Goal: Task Accomplishment & Management: Use online tool/utility

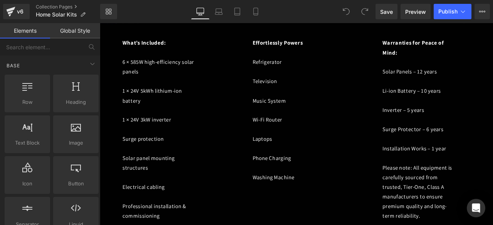
scroll to position [561, 0]
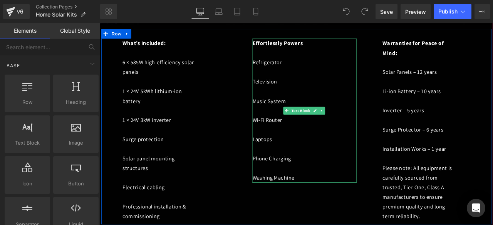
click at [309, 65] on font "Refrigerator" at bounding box center [298, 69] width 35 height 8
click at [0, 0] on link at bounding box center [0, 0] width 0 height 0
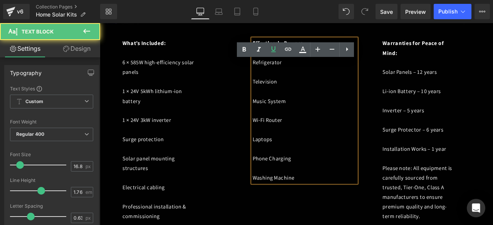
click at [283, 75] on p at bounding box center [325, 81] width 89 height 12
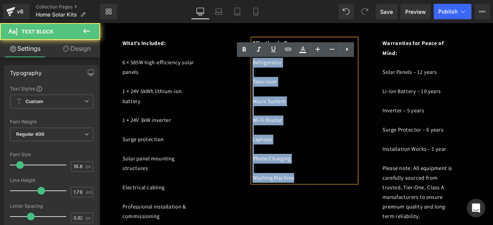
drag, startPoint x: 280, startPoint y: 67, endPoint x: 348, endPoint y: 202, distance: 151.5
click at [348, 202] on div "Effortlessly Powers Refrigerator Television Music System Wi-Fi Router Laptops P…" at bounding box center [342, 127] width 123 height 171
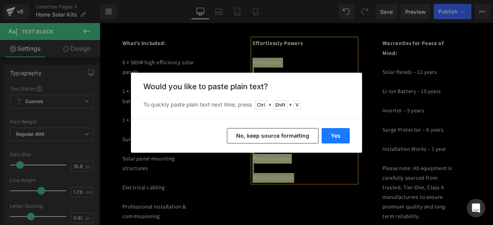
click at [342, 138] on button "Yes" at bounding box center [335, 135] width 28 height 15
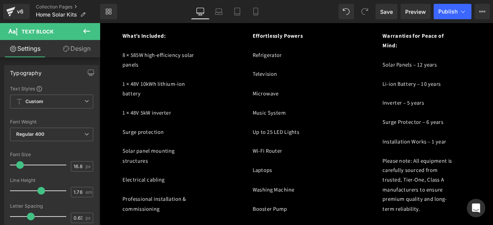
scroll to position [1163, 0]
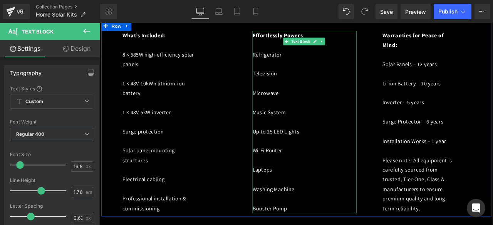
click at [320, 180] on p at bounding box center [325, 186] width 89 height 12
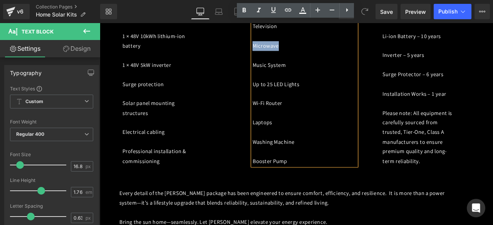
scroll to position [1302, 0]
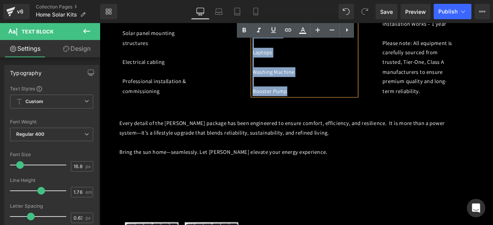
drag, startPoint x: 279, startPoint y: 90, endPoint x: 331, endPoint y: 98, distance: 51.7
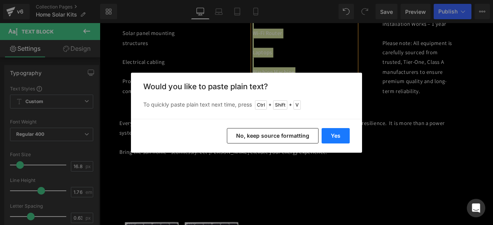
click at [334, 137] on button "Yes" at bounding box center [335, 135] width 28 height 15
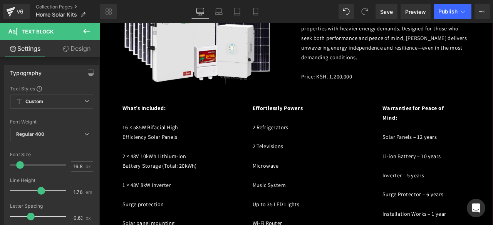
scroll to position [1611, 0]
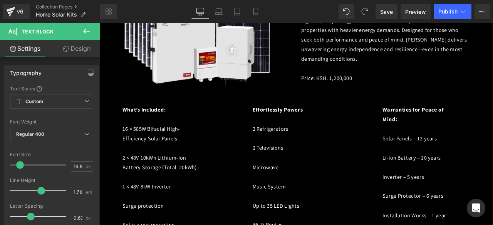
click at [285, 177] on p at bounding box center [325, 183] width 89 height 12
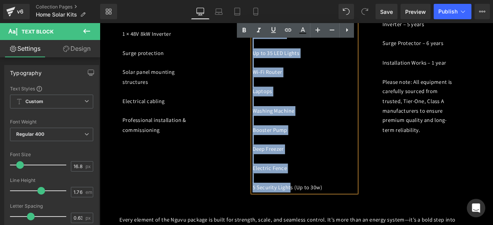
scroll to position [1795, 0]
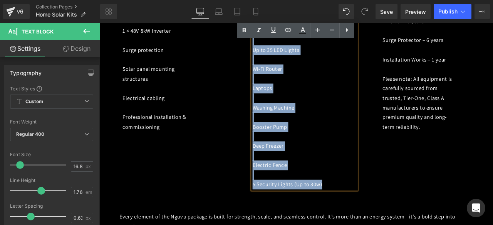
drag, startPoint x: 279, startPoint y: 126, endPoint x: 365, endPoint y: 193, distance: 108.5
click at [365, 193] on div "Effortlessly Powers 2 Refrigerators 2 Televisions Microwave Music System Up to …" at bounding box center [342, 77] width 123 height 285
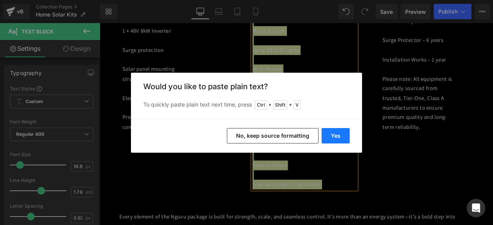
click at [337, 139] on button "Yes" at bounding box center [335, 135] width 28 height 15
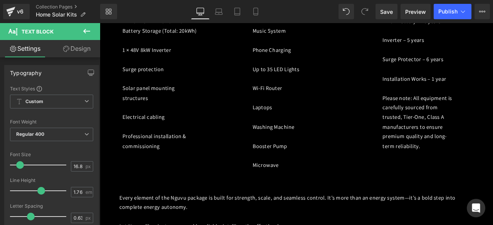
scroll to position [1818, 0]
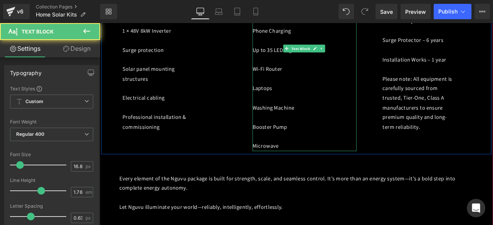
click at [310, 163] on p "Microwave" at bounding box center [325, 169] width 89 height 12
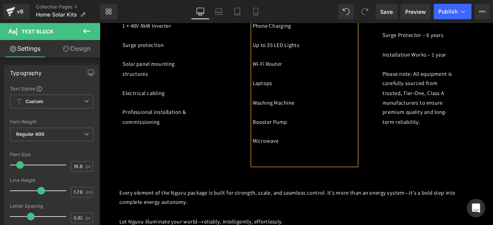
scroll to position [1807, 0]
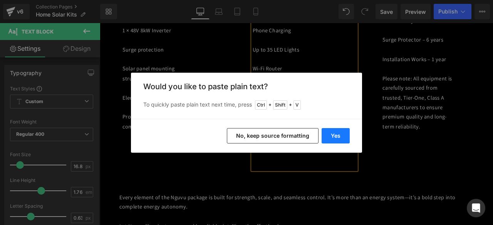
click at [331, 141] on button "Yes" at bounding box center [335, 135] width 28 height 15
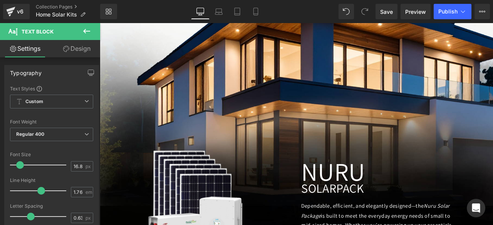
scroll to position [285, 0]
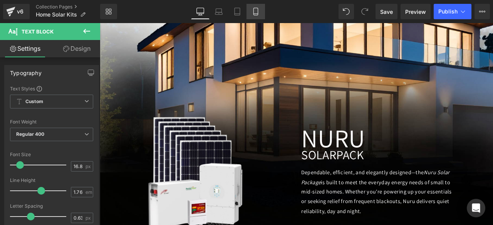
click at [260, 15] on link "Mobile" at bounding box center [255, 11] width 18 height 15
type input "15.75"
type input "75"
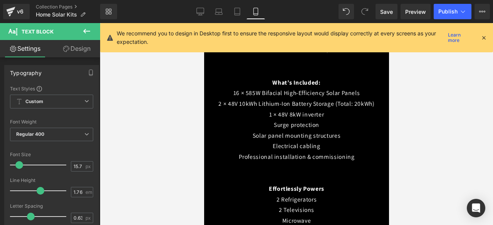
scroll to position [2621, 0]
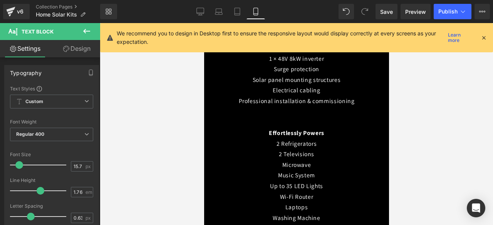
click at [279, 213] on p "Washing Machine" at bounding box center [296, 218] width 162 height 11
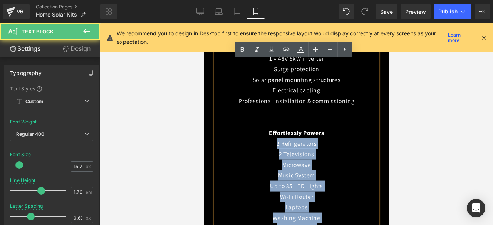
drag, startPoint x: 273, startPoint y: 67, endPoint x: 344, endPoint y: 184, distance: 136.8
click at [344, 184] on div "What’s Included: 16 × 585W Bifacial High-Efficiency Solar Panels 2 × 48V 10kWh …" at bounding box center [296, 148] width 162 height 255
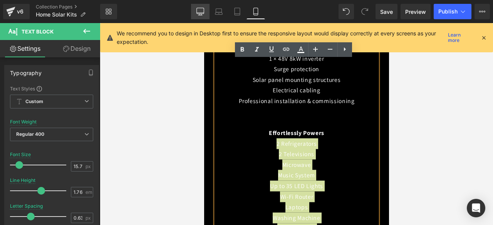
click at [196, 14] on icon at bounding box center [200, 12] width 8 height 8
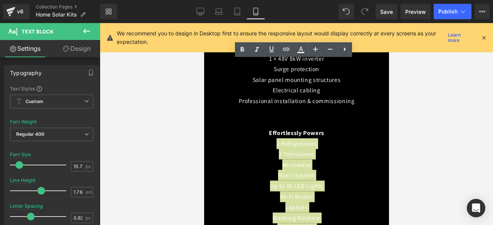
type input "16.8"
type input "#121212"
type input "75"
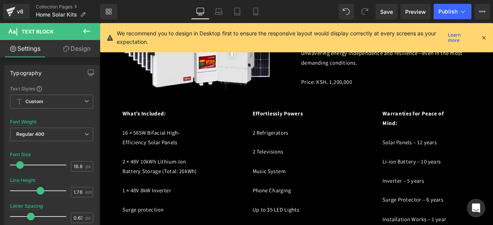
scroll to position [1591, 0]
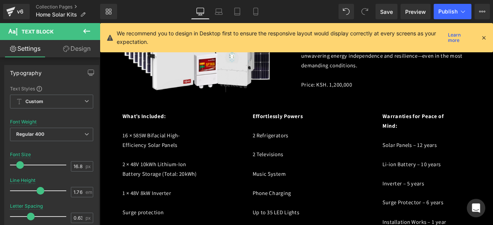
click at [303, 174] on p "2 Televisions" at bounding box center [325, 180] width 89 height 12
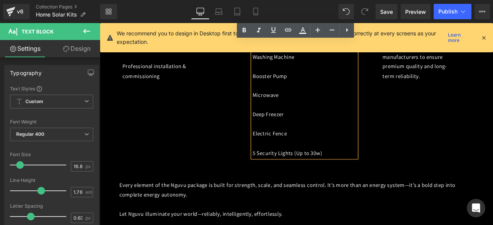
scroll to position [1880, 0]
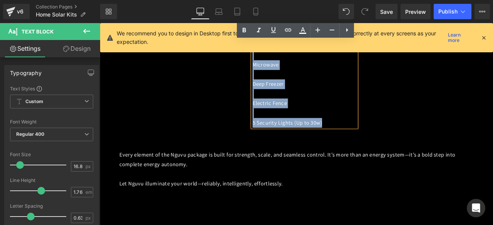
drag, startPoint x: 278, startPoint y: 133, endPoint x: 375, endPoint y: 122, distance: 96.8
copy div "2 Televisions Music System Phone Charging Up to 35 LED Lights Wi-Fi Router Lapt…"
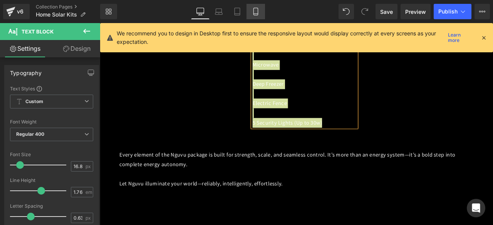
click at [261, 12] on link "Mobile" at bounding box center [255, 11] width 18 height 15
type input "15.75"
type input "75"
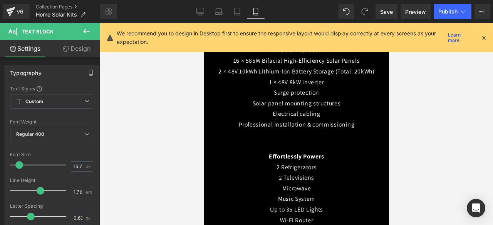
scroll to position [2598, 0]
click at [278, 193] on p "Music System" at bounding box center [296, 198] width 162 height 11
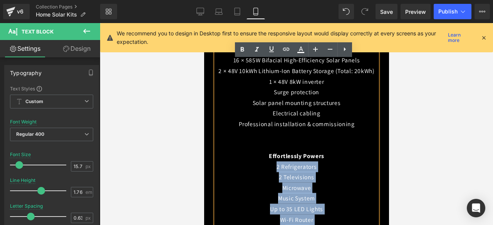
drag, startPoint x: 272, startPoint y: 89, endPoint x: 338, endPoint y: 213, distance: 140.3
click at [338, 213] on div "What’s Included: 16 × 585W Bifacial High-Efficiency Solar Panels 2 × 48V 10kWh …" at bounding box center [296, 171] width 162 height 255
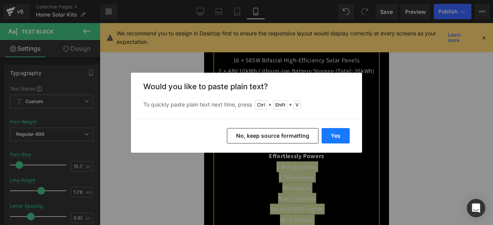
click at [340, 130] on button "Yes" at bounding box center [335, 135] width 28 height 15
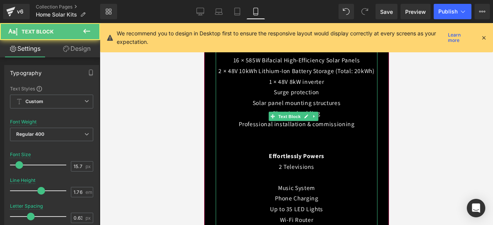
click at [286, 172] on p at bounding box center [296, 177] width 162 height 11
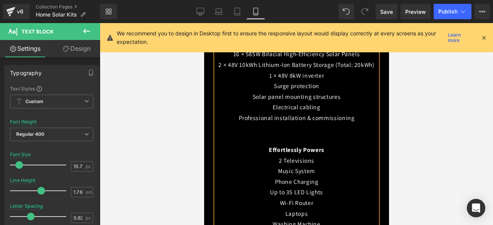
scroll to position [2610, 0]
click at [271, 155] on p "2 Televisions" at bounding box center [296, 160] width 162 height 11
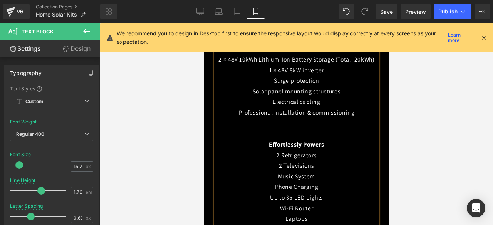
scroll to position [2604, 0]
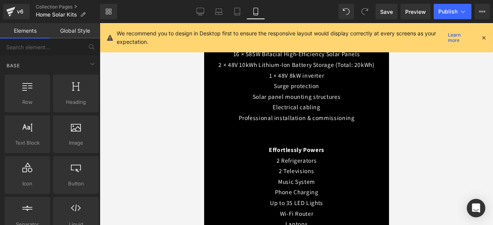
click at [462, 201] on div at bounding box center [296, 124] width 393 height 202
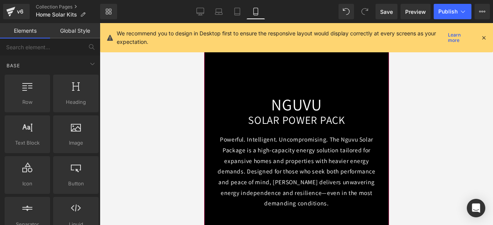
scroll to position [2216, 0]
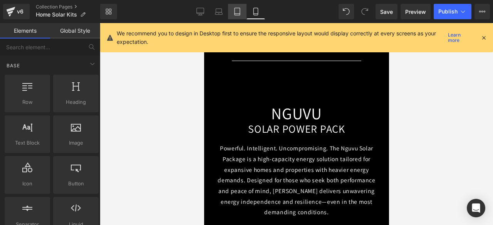
click at [242, 9] on link "Tablet" at bounding box center [237, 11] width 18 height 15
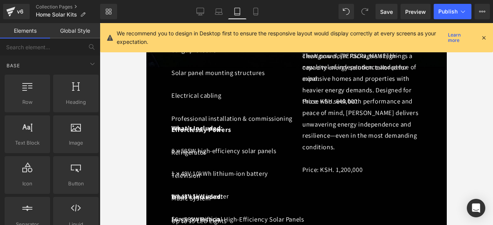
scroll to position [386, 0]
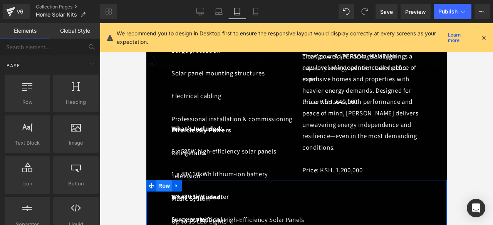
click at [158, 180] on span "Row" at bounding box center [163, 186] width 15 height 12
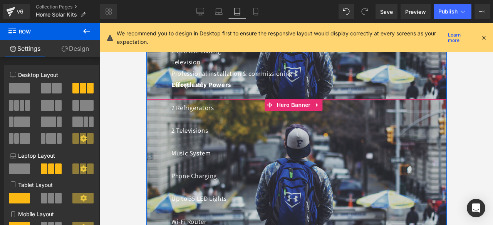
scroll to position [669, 0]
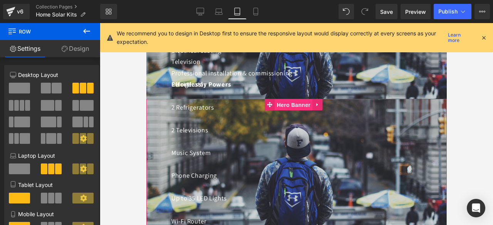
click at [297, 99] on span "Hero Banner" at bounding box center [292, 105] width 37 height 12
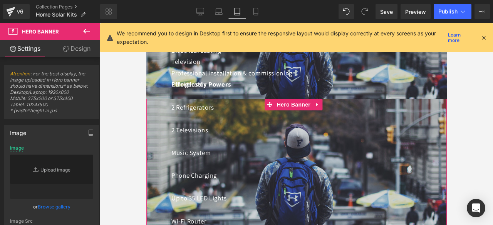
type input "[URL][DOMAIN_NAME]"
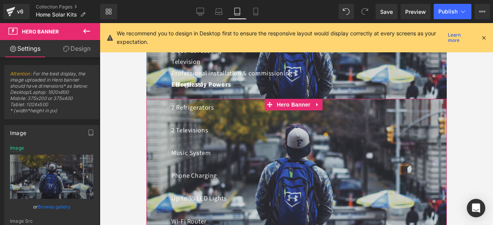
click at [90, 54] on link "Design" at bounding box center [77, 48] width 50 height 17
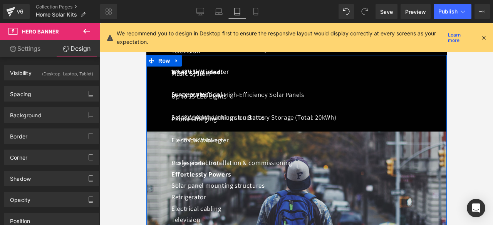
scroll to position [509, 0]
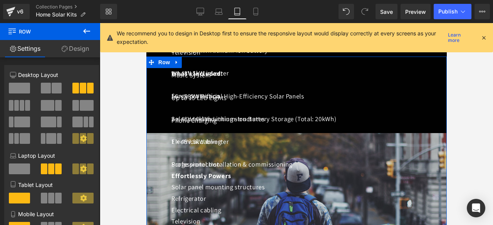
click at [85, 51] on link "Design" at bounding box center [75, 48] width 50 height 17
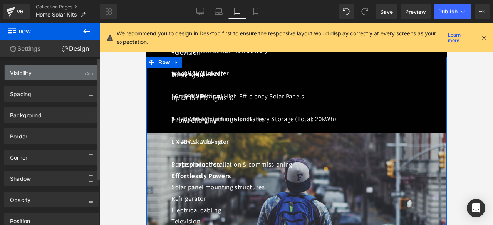
click at [55, 74] on div "Visibility (All)" at bounding box center [52, 72] width 94 height 15
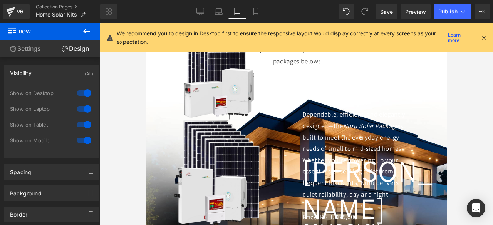
scroll to position [0, 0]
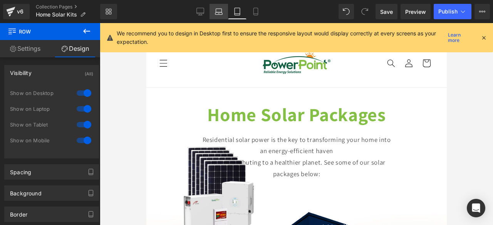
click at [217, 9] on icon at bounding box center [219, 10] width 6 height 3
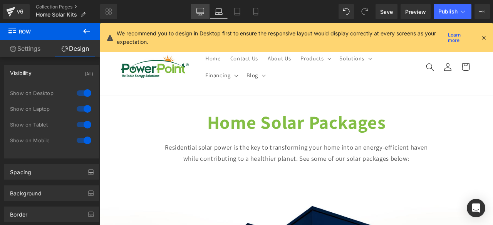
click at [203, 13] on icon at bounding box center [199, 13] width 7 height 0
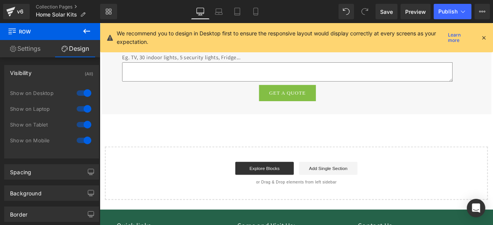
scroll to position [2377, 0]
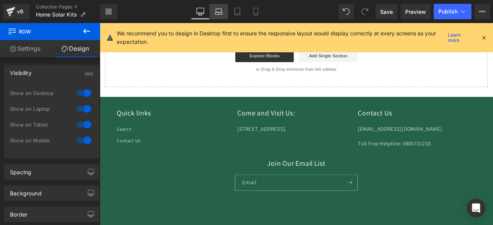
click at [215, 13] on icon at bounding box center [218, 13] width 7 height 2
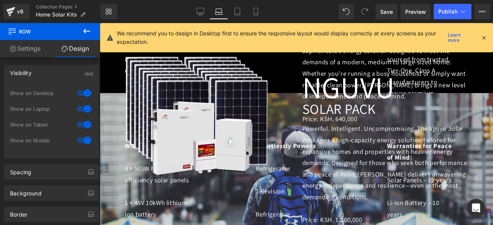
scroll to position [680, 0]
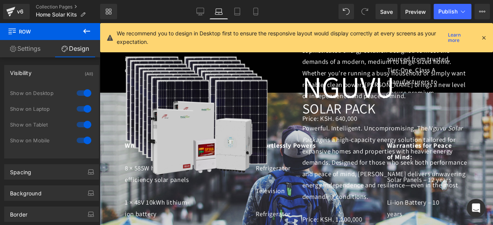
click at [131, 94] on img at bounding box center [198, 102] width 162 height 162
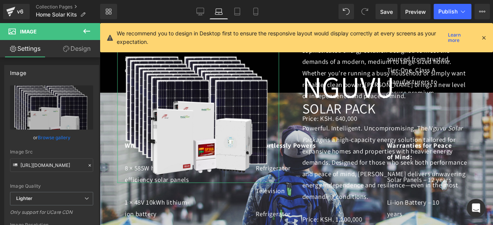
click at [84, 48] on link "Design" at bounding box center [77, 48] width 50 height 17
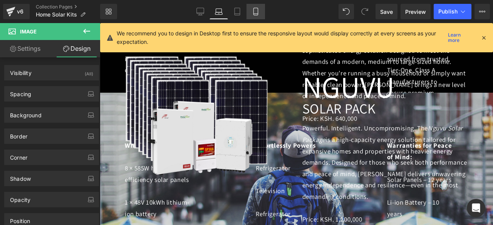
click at [262, 8] on link "Mobile" at bounding box center [255, 11] width 18 height 15
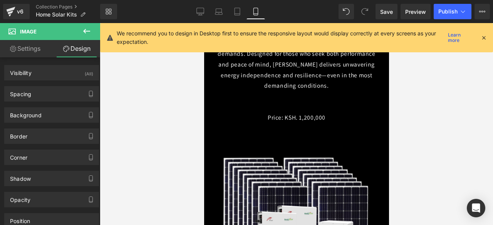
scroll to position [2343, 0]
click at [203, 9] on icon at bounding box center [200, 12] width 8 height 8
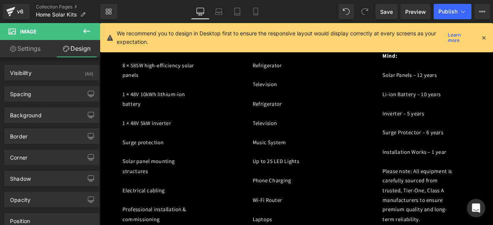
scroll to position [1087, 0]
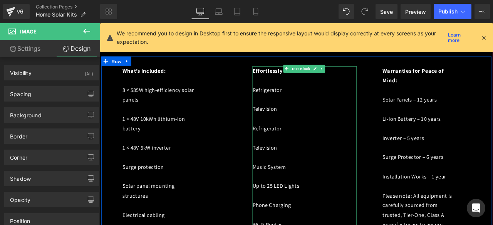
click at [282, 98] on font "Refrigerator" at bounding box center [298, 102] width 35 height 8
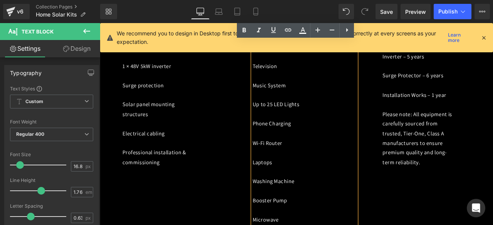
scroll to position [1216, 0]
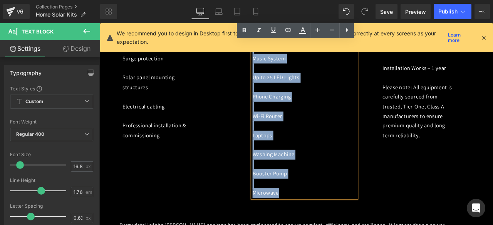
drag, startPoint x: 278, startPoint y: 88, endPoint x: 331, endPoint y: 215, distance: 137.0
click at [331, 215] on div "Effortlessly Powers Refrigerator Television Refrigerator Television Music Syste…" at bounding box center [342, 88] width 123 height 285
copy div "Refrigerator Television Refrigerator Television Music System Up to 25 LED Light…"
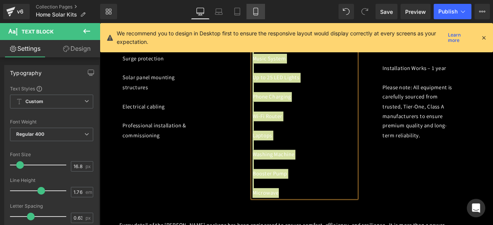
click at [258, 7] on link "Mobile" at bounding box center [255, 11] width 18 height 15
type input "15.75"
type input "75"
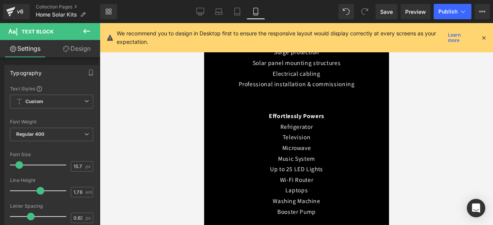
scroll to position [1617, 0]
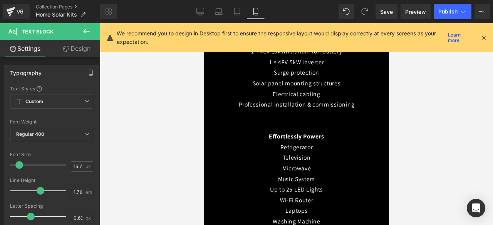
click at [282, 163] on p "Microwave" at bounding box center [296, 168] width 162 height 11
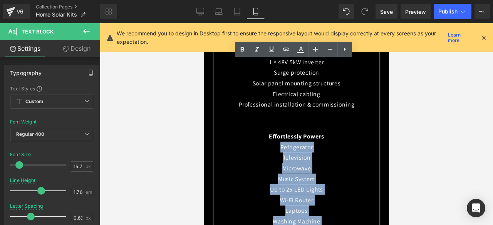
drag, startPoint x: 276, startPoint y: 99, endPoint x: 329, endPoint y: 181, distance: 97.9
click at [329, 181] on div "What’s Included: 8 × 585W high-efficiency solar panels 1 × 48V 10kWh lithium-io…" at bounding box center [296, 205] width 162 height 361
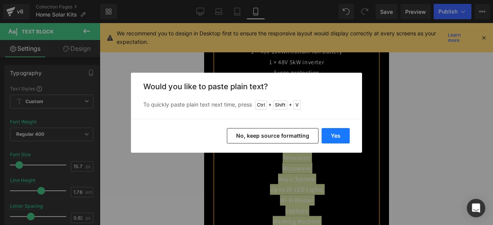
click at [338, 139] on button "Yes" at bounding box center [335, 135] width 28 height 15
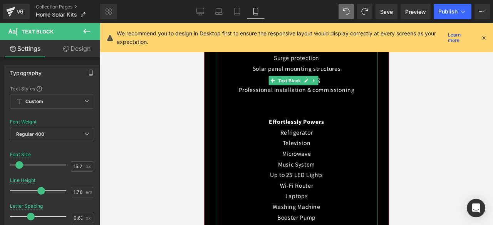
scroll to position [1632, 0]
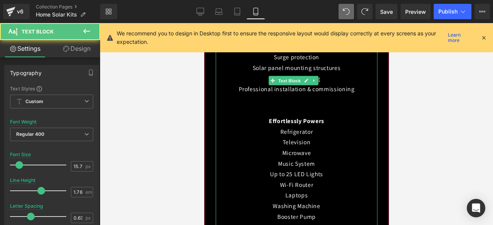
click at [311, 148] on p "Microwave" at bounding box center [296, 153] width 162 height 11
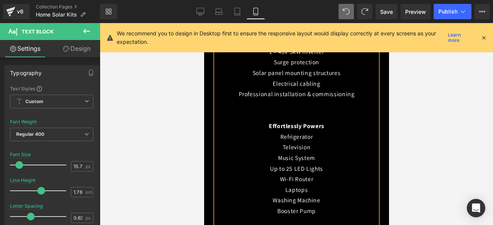
scroll to position [1638, 0]
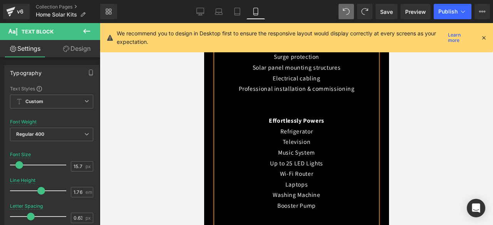
click at [328, 158] on p "Up to 25 LED Lights" at bounding box center [296, 163] width 162 height 11
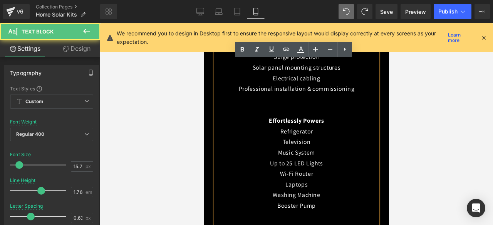
scroll to position [1632, 0]
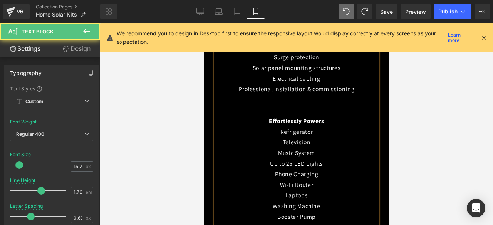
click at [319, 190] on p "Laptops" at bounding box center [296, 195] width 162 height 11
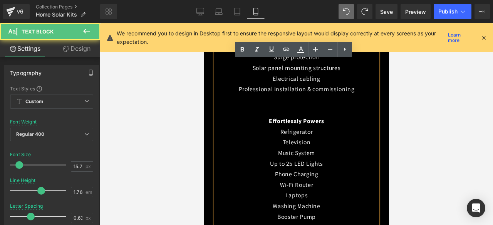
click at [319, 201] on p "Washing Machine" at bounding box center [296, 206] width 162 height 11
click at [316, 211] on p "Booster Pump" at bounding box center [296, 216] width 162 height 11
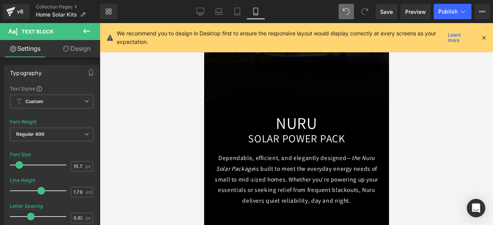
scroll to position [98, 0]
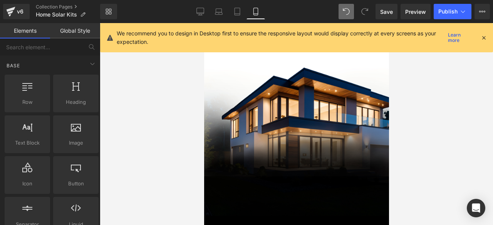
click at [437, 113] on div at bounding box center [296, 124] width 393 height 202
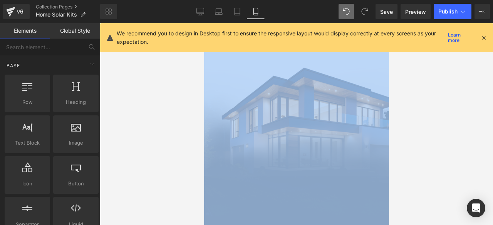
click at [437, 113] on div at bounding box center [296, 124] width 393 height 202
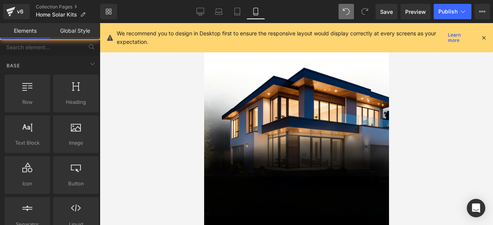
click at [456, 104] on div at bounding box center [296, 124] width 393 height 202
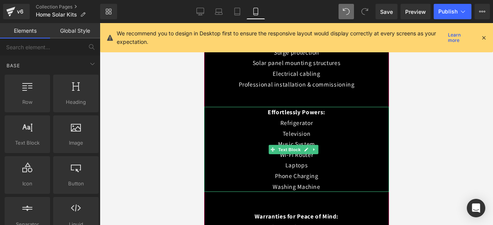
scroll to position [627, 0]
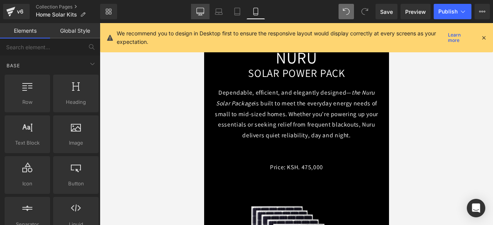
click at [204, 13] on icon at bounding box center [199, 11] width 7 height 6
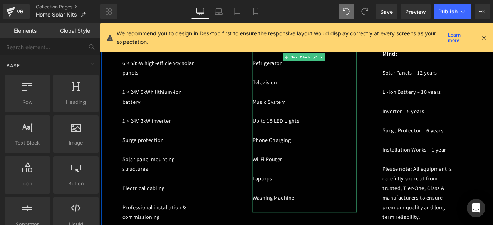
scroll to position [560, 0]
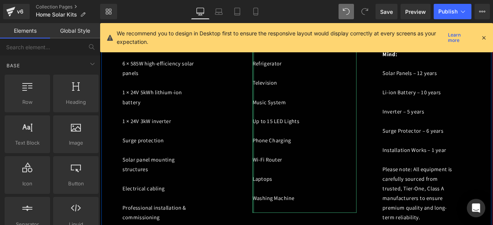
click at [281, 65] on div at bounding box center [282, 145] width 2 height 205
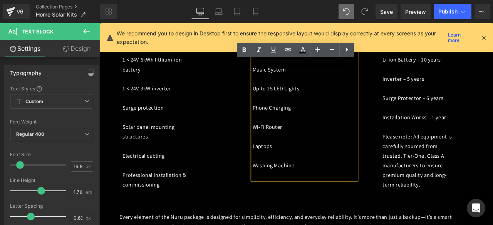
scroll to position [642, 0]
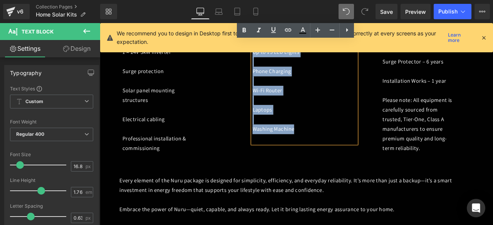
drag, startPoint x: 278, startPoint y: 97, endPoint x: 341, endPoint y: 154, distance: 84.2
click at [341, 154] on div "Effortlessly Powers Refrigerator Television Music System Up to 15 LED Lights Ph…" at bounding box center [342, 63] width 123 height 205
copy div "Refrigerator Television Music System Up to 15 LED Lights Phone Charging Wi-Fi R…"
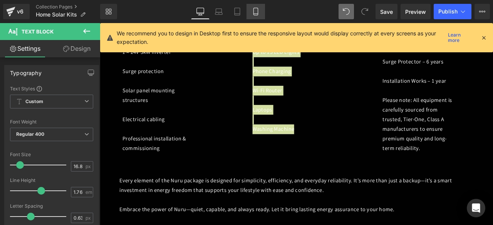
click at [253, 11] on icon at bounding box center [256, 12] width 8 height 8
type input "15.75"
type input "75"
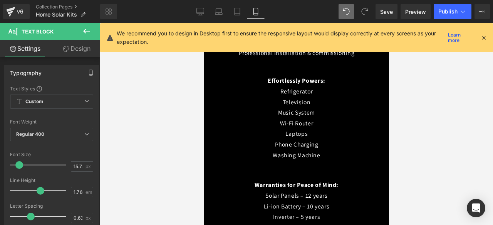
scroll to position [656, 0]
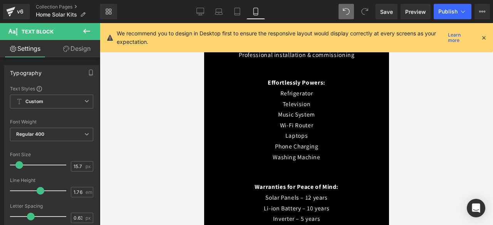
click at [279, 152] on p "Washing Machine" at bounding box center [296, 157] width 185 height 11
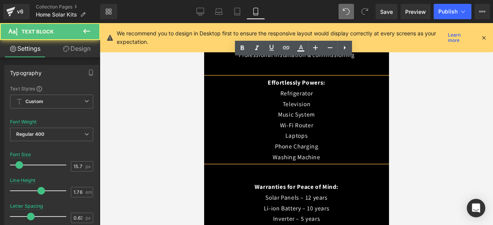
click at [315, 109] on p "Music System" at bounding box center [296, 114] width 185 height 11
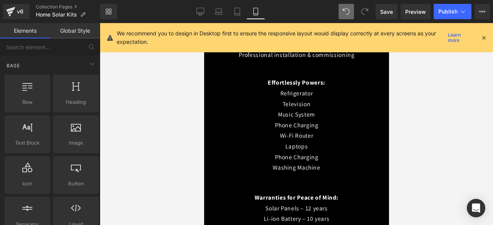
click at [428, 89] on div at bounding box center [296, 124] width 393 height 202
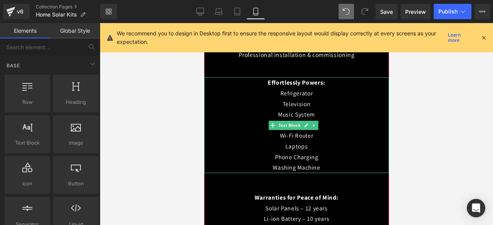
click at [338, 130] on p "Wi-Fi Router" at bounding box center [296, 135] width 185 height 11
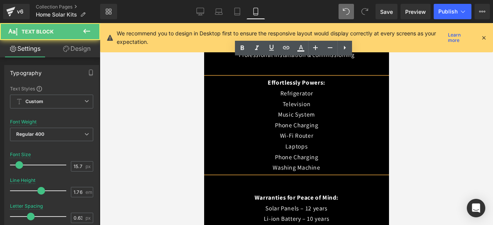
click at [313, 109] on p "Music System" at bounding box center [296, 114] width 185 height 11
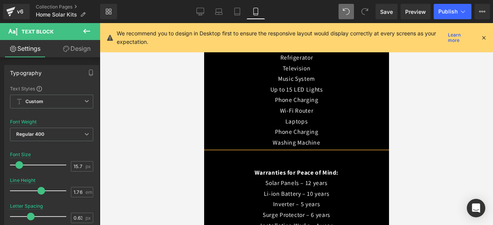
scroll to position [681, 0]
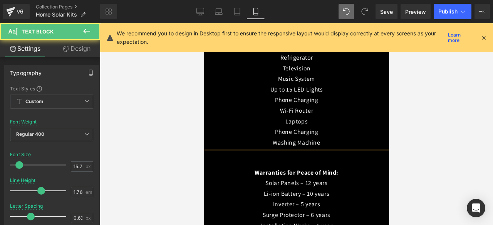
click at [321, 127] on p "Phone Charging" at bounding box center [296, 132] width 185 height 11
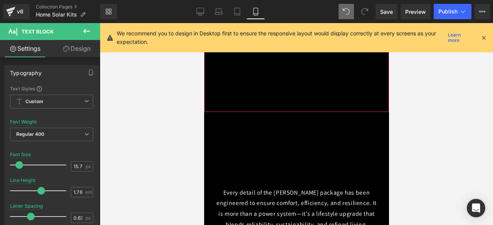
scroll to position [1974, 0]
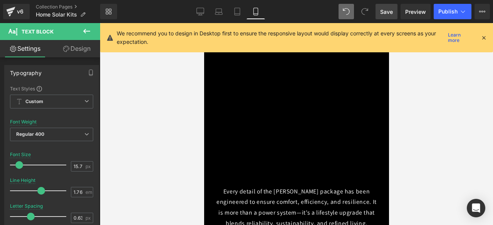
click at [388, 14] on span "Save" at bounding box center [386, 12] width 13 height 8
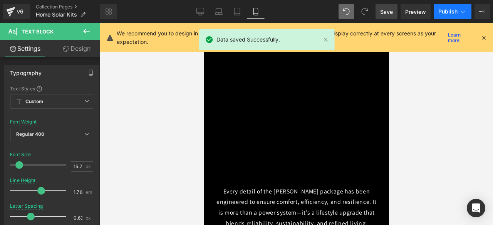
click at [461, 5] on button "Publish" at bounding box center [452, 11] width 38 height 15
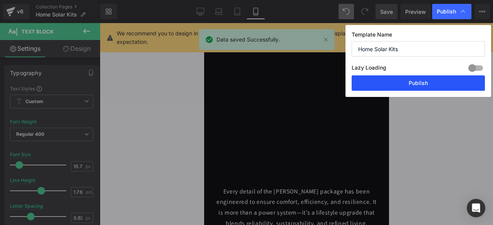
click at [401, 87] on button "Publish" at bounding box center [417, 82] width 133 height 15
